Goal: Task Accomplishment & Management: Use online tool/utility

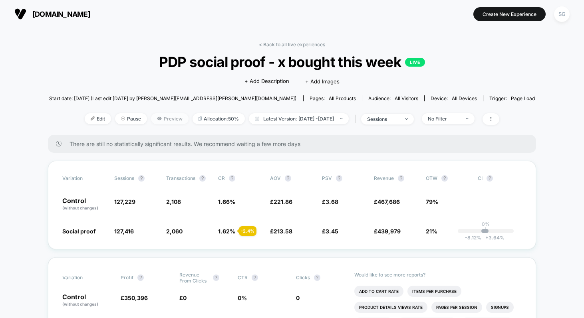
click at [161, 116] on span "Preview" at bounding box center [170, 118] width 38 height 11
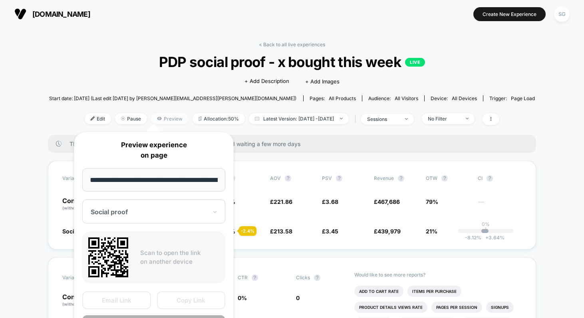
scroll to position [0, 143]
click at [177, 297] on button "Copy Link" at bounding box center [191, 301] width 69 height 18
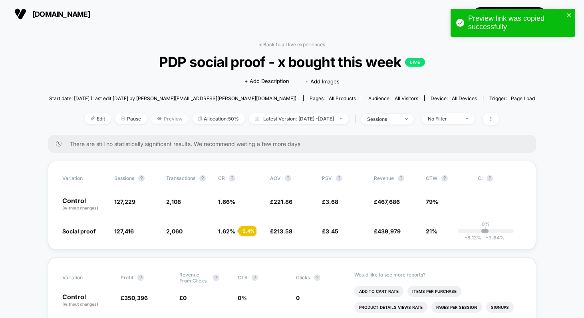
click at [161, 120] on span "Preview" at bounding box center [170, 118] width 38 height 11
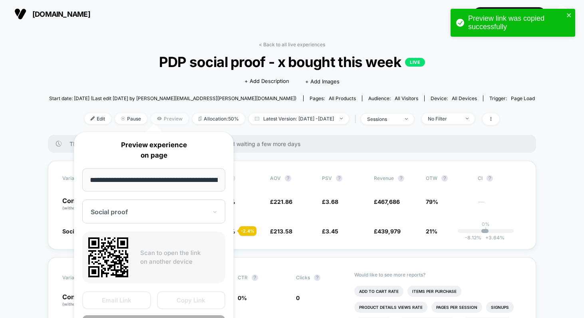
scroll to position [0, 143]
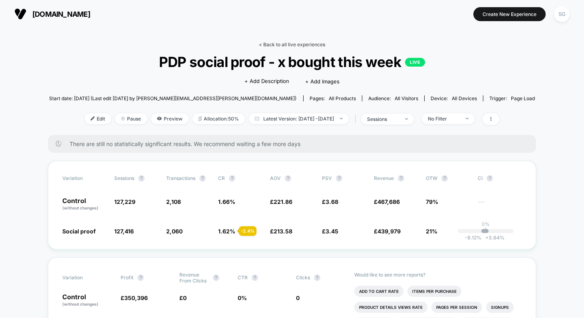
click at [271, 43] on link "< Back to all live experiences" at bounding box center [292, 45] width 66 height 6
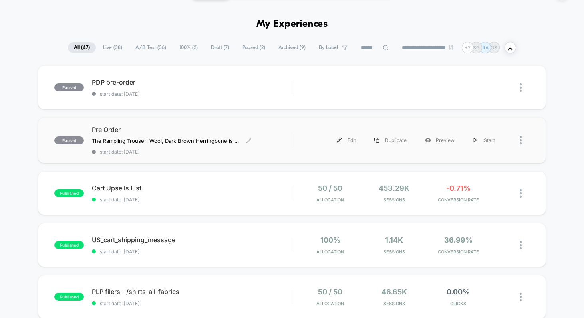
scroll to position [29, 0]
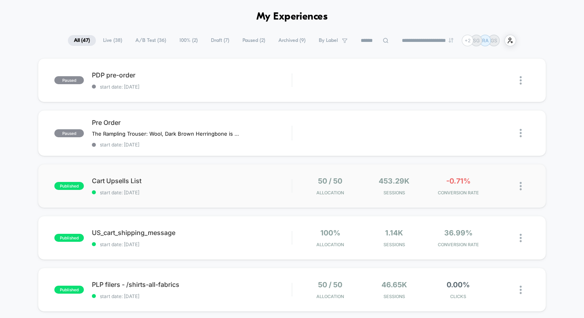
click at [167, 175] on div "published Cart Upsells List start date: [DATE] 50 / 50 Allocation 453.29k Sessi…" at bounding box center [292, 186] width 508 height 44
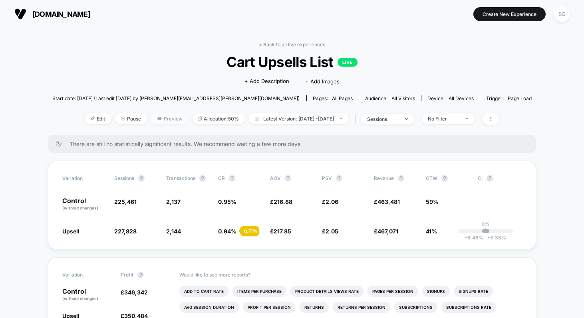
click at [152, 116] on span "Preview" at bounding box center [170, 118] width 38 height 11
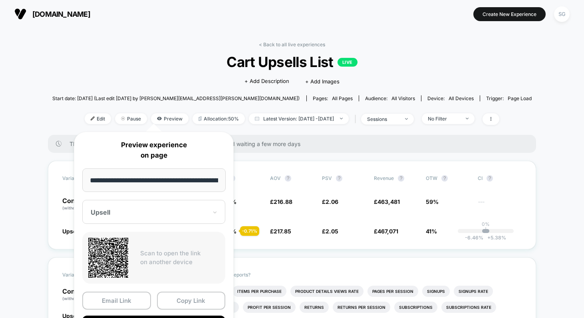
click at [74, 65] on div "< Back to all live experiences Cart Upsells List LIVE Click to edit experience …" at bounding box center [292, 88] width 480 height 93
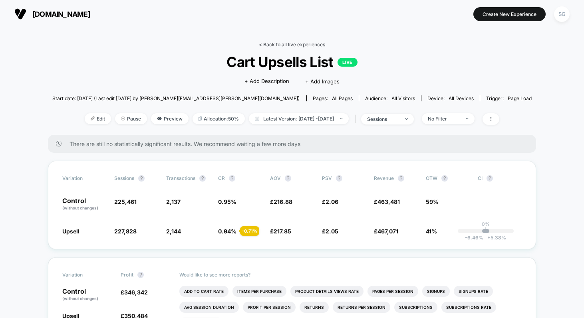
click at [282, 43] on link "< Back to all live experiences" at bounding box center [292, 45] width 66 height 6
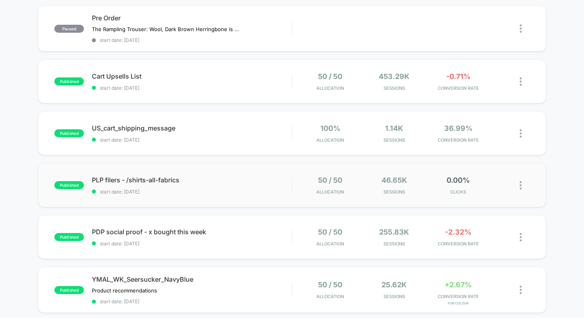
scroll to position [134, 0]
click at [119, 181] on span "PLP filers - /shirts-all-fabrics Click to edit experience details" at bounding box center [192, 180] width 200 height 8
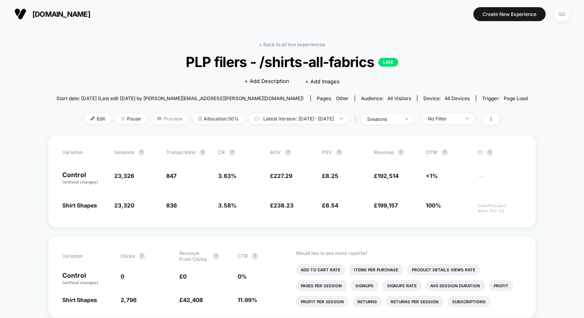
click at [157, 120] on span "Preview" at bounding box center [170, 118] width 38 height 11
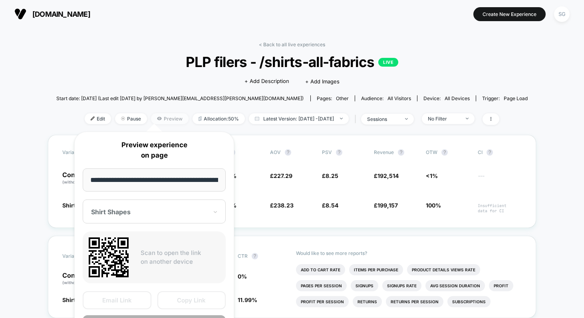
scroll to position [0, 87]
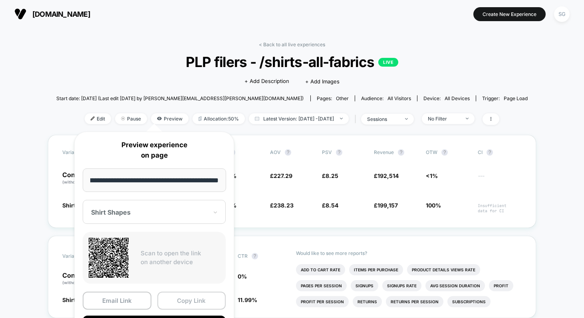
click at [171, 299] on button "Copy Link" at bounding box center [191, 301] width 69 height 18
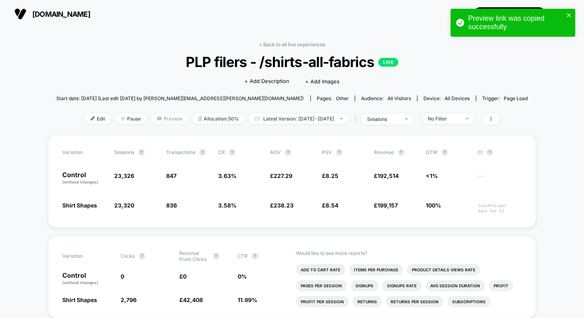
click at [151, 120] on span "Preview" at bounding box center [170, 118] width 38 height 11
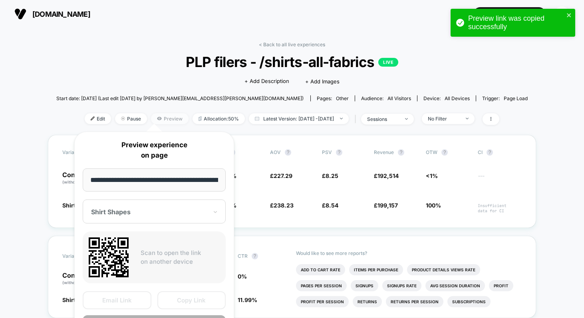
scroll to position [0, 87]
